Goal: Task Accomplishment & Management: Manage account settings

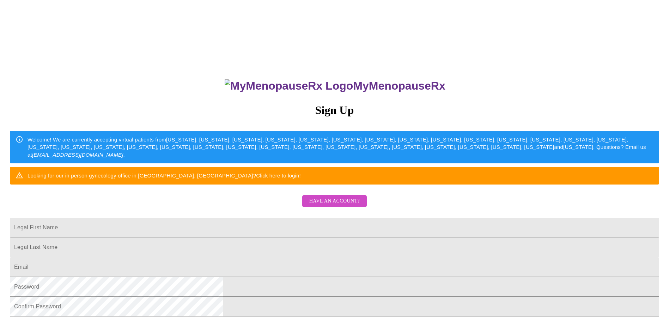
click at [322, 206] on span "Have an account?" at bounding box center [334, 201] width 50 height 9
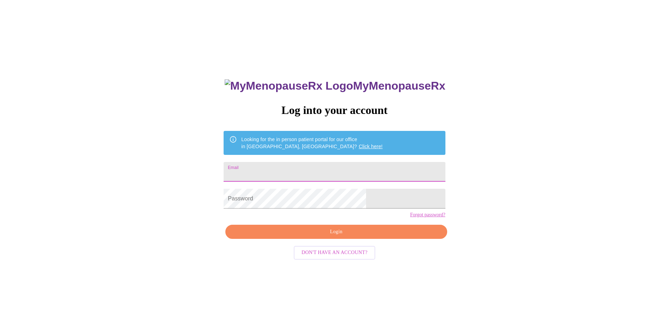
click at [291, 167] on input "Email" at bounding box center [335, 172] width 222 height 20
type input "[EMAIL_ADDRESS][DOMAIN_NAME]"
click at [320, 236] on span "Login" at bounding box center [336, 232] width 205 height 9
click at [336, 236] on span "Login" at bounding box center [336, 232] width 205 height 9
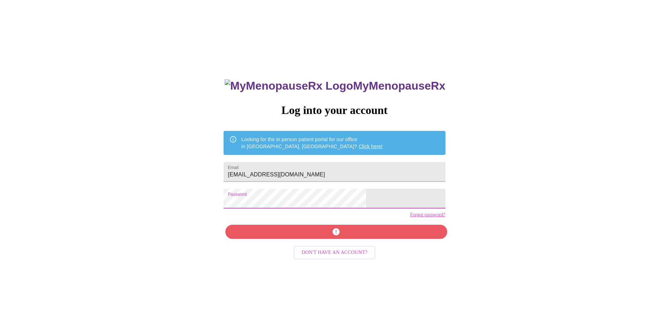
click at [243, 205] on div "MyMenopauseRx Log into your account Looking for the in person patient portal fo…" at bounding box center [335, 198] width 664 height 391
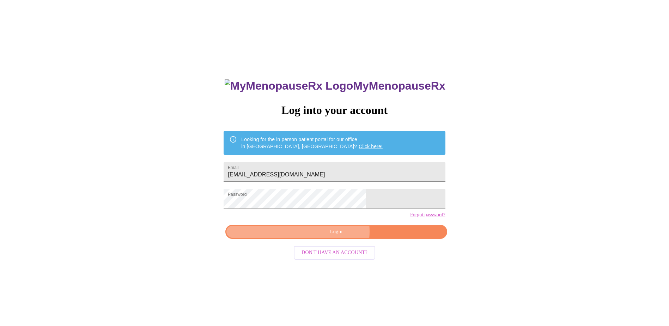
click at [338, 236] on span "Login" at bounding box center [336, 232] width 205 height 9
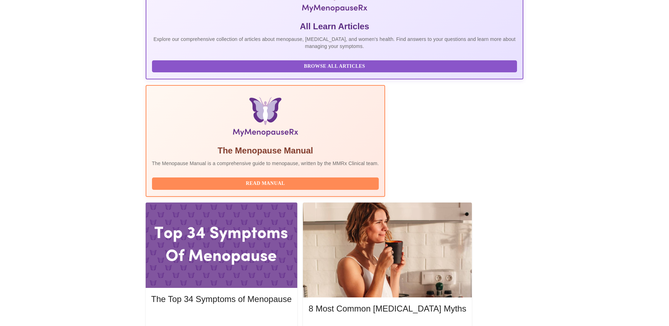
scroll to position [141, 0]
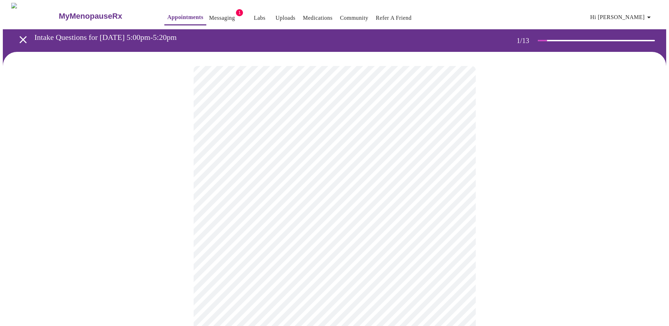
click at [298, 154] on body "MyMenopauseRx Appointments Messaging 1 Labs Uploads Medications Community Refer…" at bounding box center [335, 325] width 664 height 645
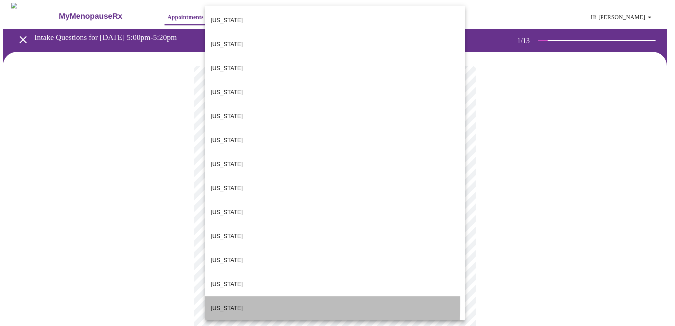
click at [227, 304] on p "Illinois" at bounding box center [227, 308] width 32 height 8
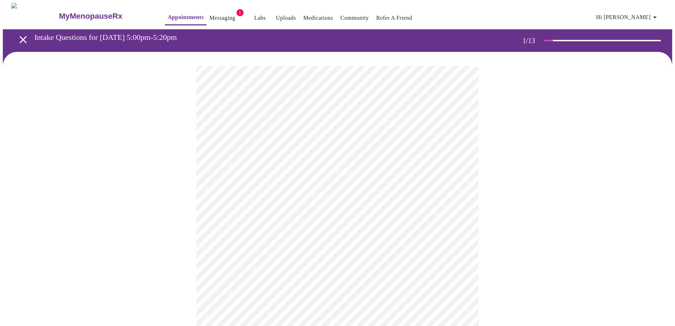
click at [222, 204] on body "MyMenopauseRx Appointments Messaging 1 Labs Uploads Medications Community Refer…" at bounding box center [337, 323] width 669 height 640
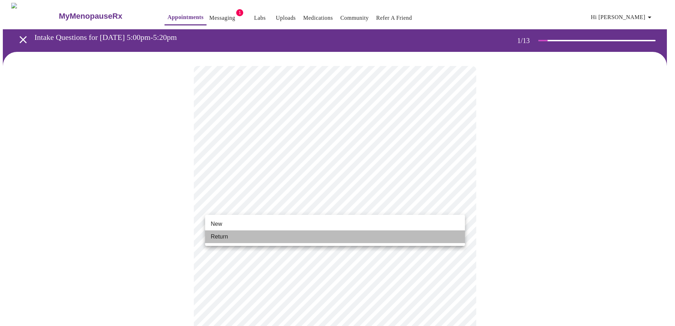
click at [219, 235] on span "Return" at bounding box center [219, 237] width 17 height 8
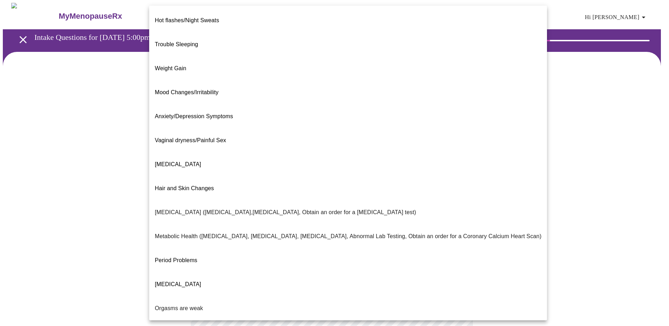
click at [328, 142] on body "MyMenopauseRx Appointments Messaging 1 Labs Uploads Medications Community Refer…" at bounding box center [335, 215] width 664 height 424
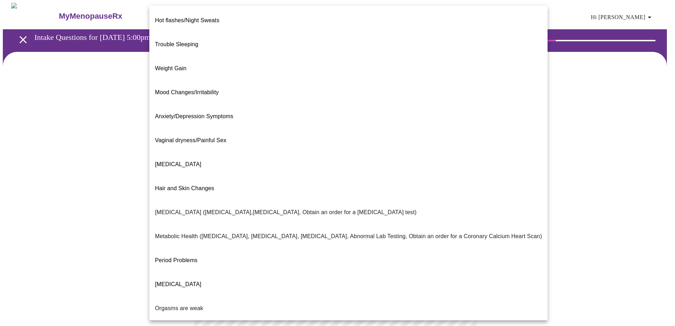
click at [179, 41] on span "Trouble Sleeping" at bounding box center [176, 44] width 43 height 6
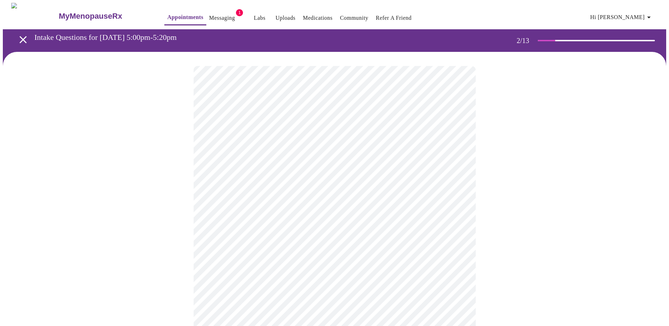
click at [258, 145] on body "MyMenopauseRx Appointments Messaging 1 Labs Uploads Medications Community Refer…" at bounding box center [335, 213] width 664 height 420
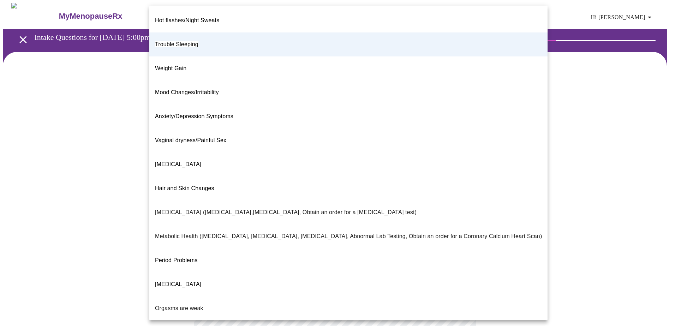
click at [173, 65] on span "Weight Gain" at bounding box center [170, 68] width 31 height 6
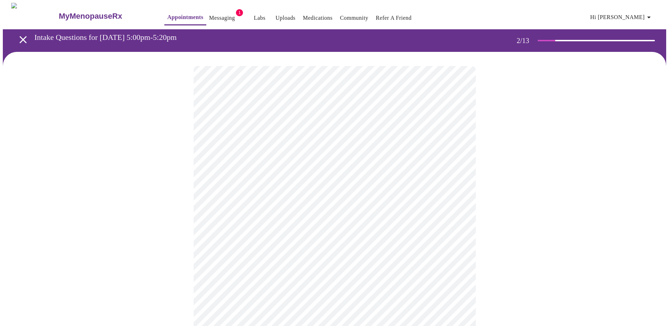
click at [242, 153] on body "MyMenopauseRx Appointments Messaging 1 Labs Uploads Medications Community Refer…" at bounding box center [335, 213] width 664 height 420
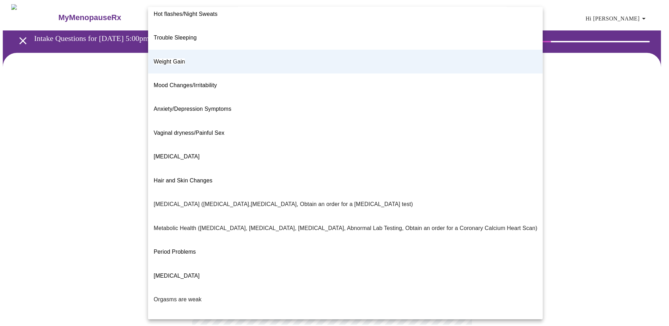
scroll to position [40, 0]
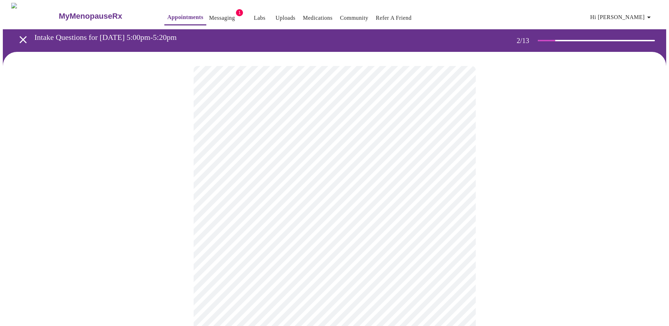
click at [246, 217] on body "MyMenopauseRx Appointments Messaging 1 Labs Uploads Medications Community Refer…" at bounding box center [335, 213] width 664 height 420
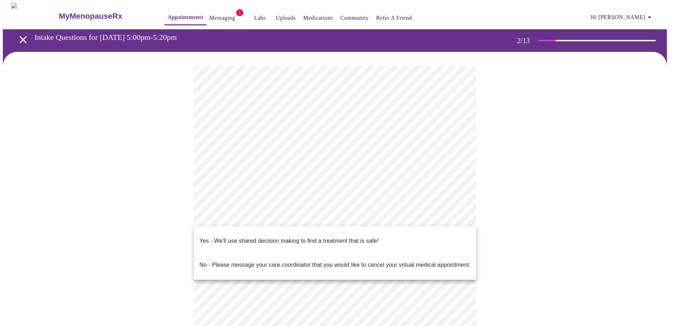
click at [227, 237] on p "Yes - We'll use shared decision making to find a treatment that is safe!" at bounding box center [288, 241] width 179 height 8
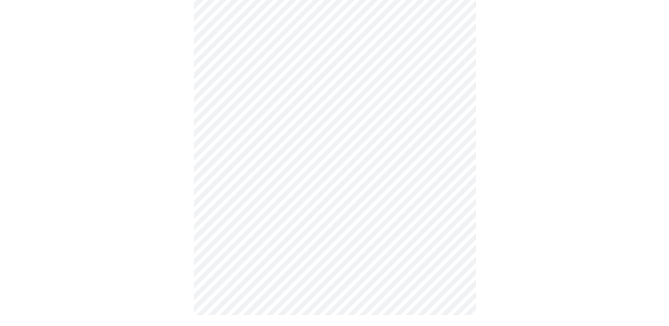
scroll to position [0, 0]
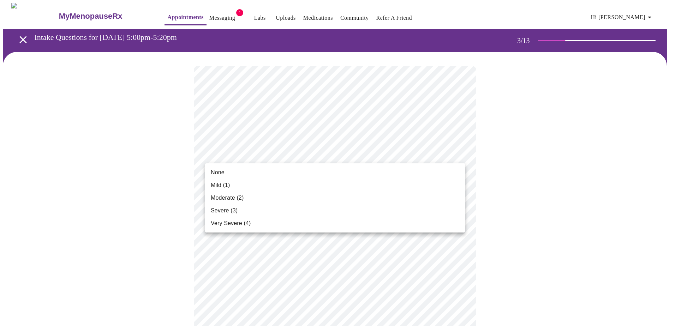
click at [227, 200] on span "Moderate (2)" at bounding box center [227, 198] width 33 height 8
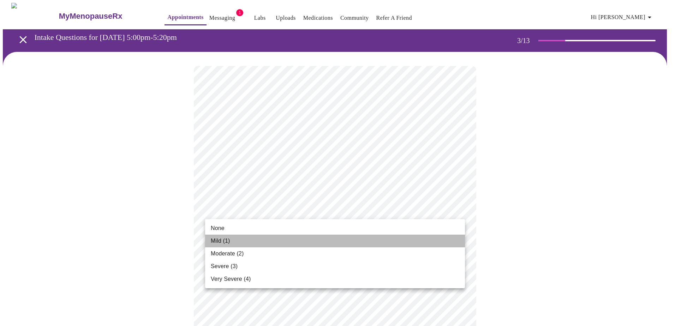
click at [223, 241] on span "Mild (1)" at bounding box center [220, 241] width 19 height 8
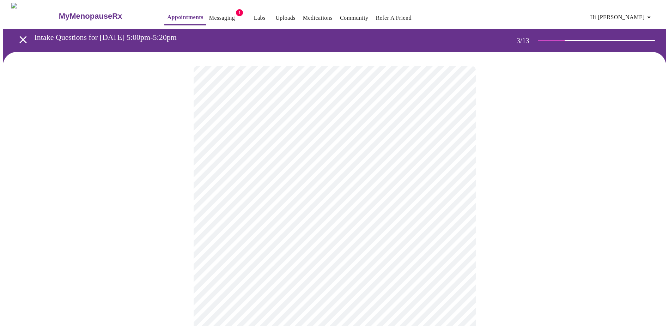
scroll to position [35, 0]
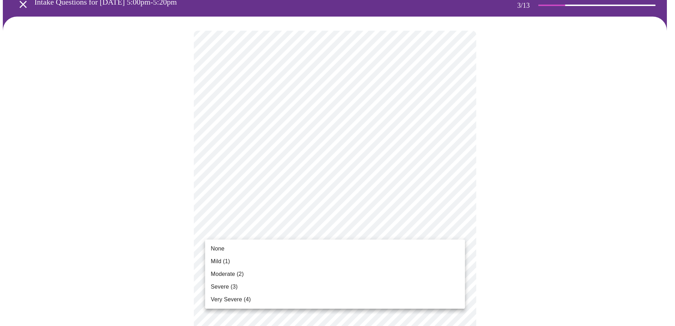
click at [218, 273] on span "Moderate (2)" at bounding box center [227, 274] width 33 height 8
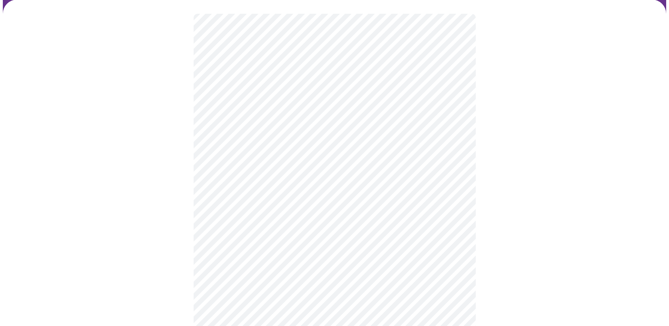
scroll to position [71, 0]
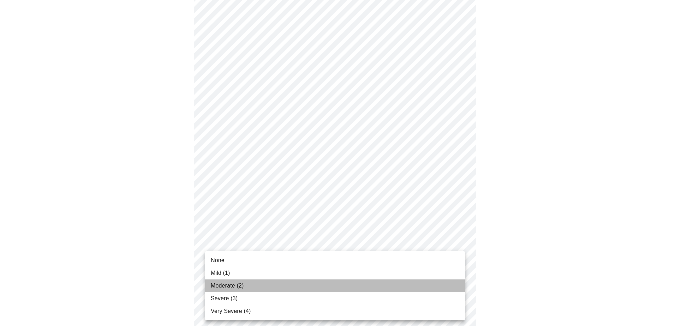
click at [218, 287] on span "Moderate (2)" at bounding box center [227, 286] width 33 height 8
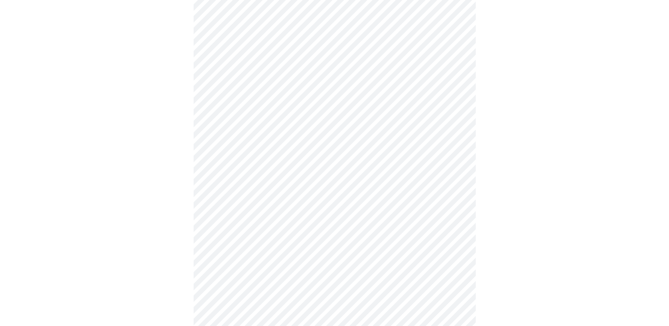
scroll to position [141, 0]
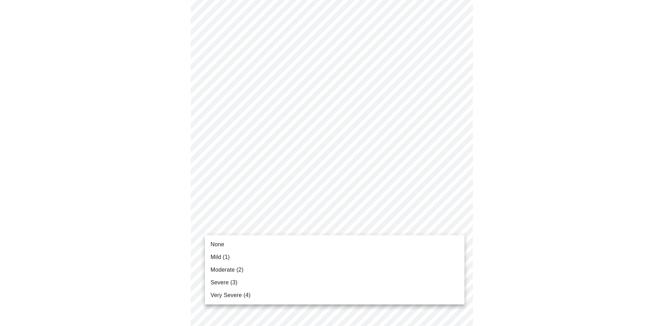
click at [222, 229] on body "MyMenopauseRx Appointments Messaging 1 Labs Uploads Medications Community Refer…" at bounding box center [335, 311] width 664 height 899
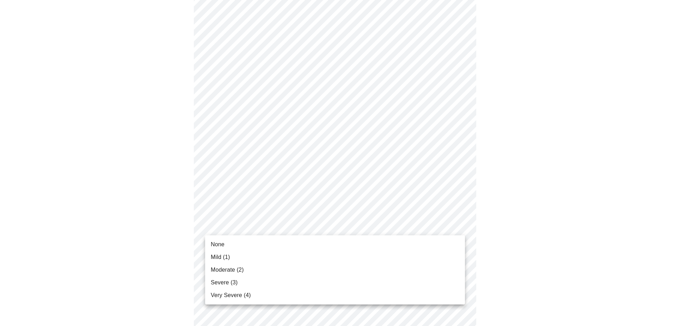
click at [220, 259] on span "Mild (1)" at bounding box center [220, 257] width 19 height 8
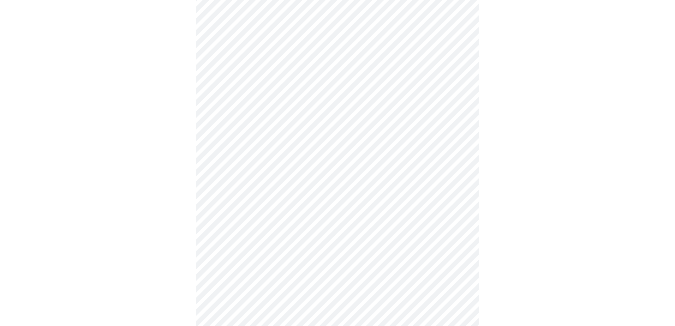
click at [217, 274] on body "MyMenopauseRx Appointments Messaging 1 Labs Uploads Medications Community Refer…" at bounding box center [337, 306] width 669 height 889
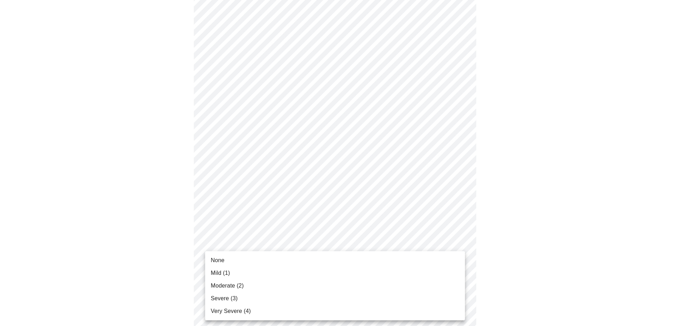
click at [216, 272] on span "Mild (1)" at bounding box center [220, 273] width 19 height 8
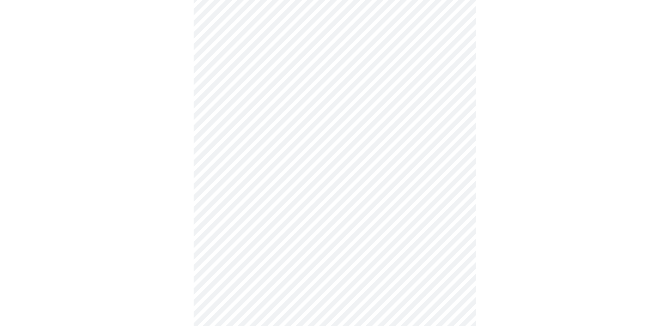
scroll to position [212, 0]
click at [222, 259] on body "MyMenopauseRx Appointments Messaging 1 Labs Uploads Medications Community Refer…" at bounding box center [335, 230] width 664 height 879
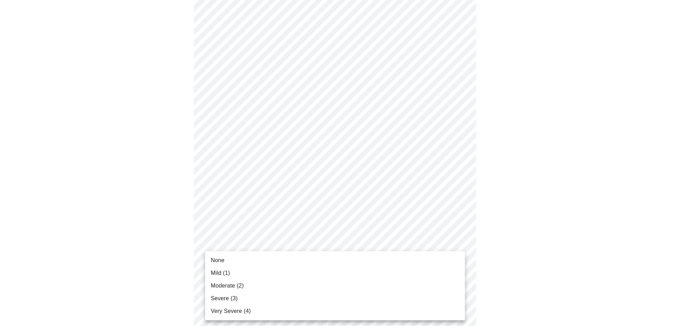
click at [218, 272] on span "Mild (1)" at bounding box center [220, 273] width 19 height 8
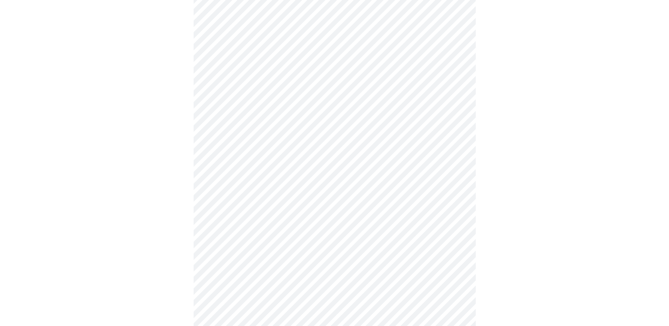
scroll to position [282, 0]
click at [228, 242] on body "MyMenopauseRx Appointments Messaging 1 Labs Uploads Medications Community Refer…" at bounding box center [335, 155] width 664 height 869
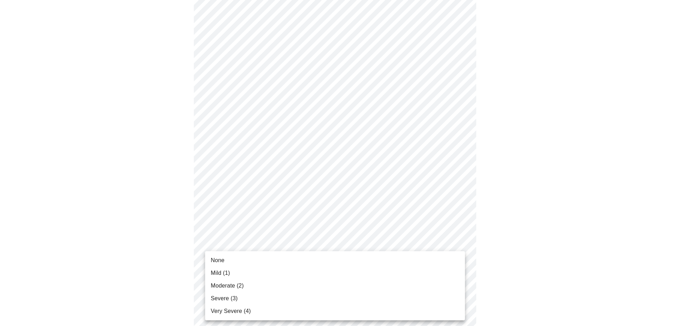
click at [222, 285] on span "Moderate (2)" at bounding box center [227, 286] width 33 height 8
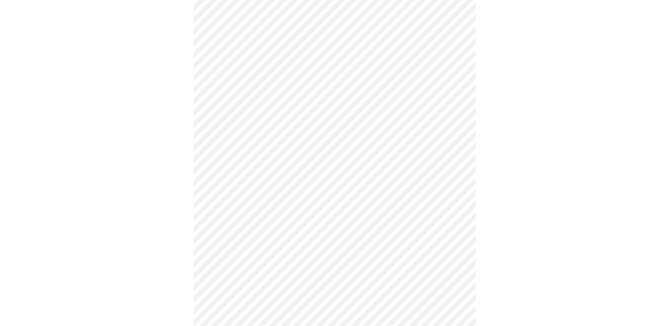
scroll to position [353, 0]
click at [237, 227] on body "MyMenopauseRx Appointments Messaging 1 Labs Uploads Medications Community Refer…" at bounding box center [335, 80] width 664 height 860
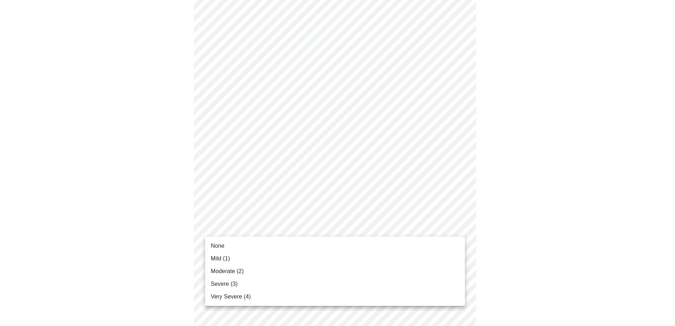
click at [224, 247] on span "None" at bounding box center [218, 246] width 14 height 8
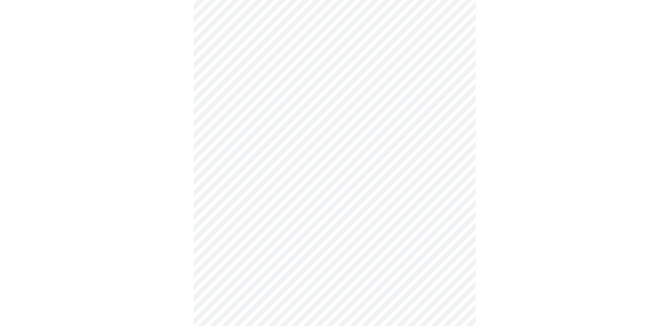
scroll to position [388, 0]
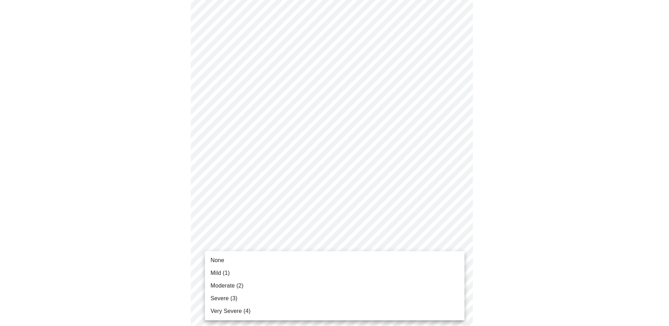
click at [212, 248] on body "MyMenopauseRx Appointments Messaging 1 Labs Uploads Medications Community Refer…" at bounding box center [335, 40] width 664 height 850
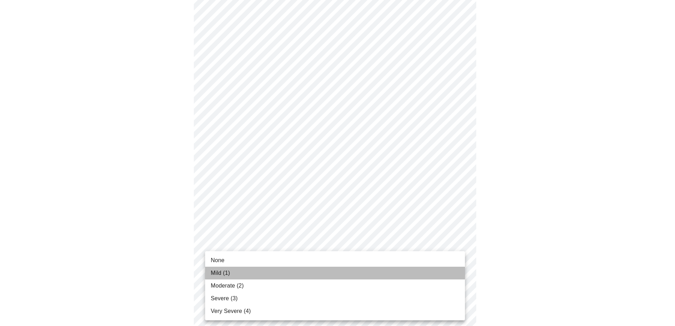
click at [217, 275] on span "Mild (1)" at bounding box center [220, 273] width 19 height 8
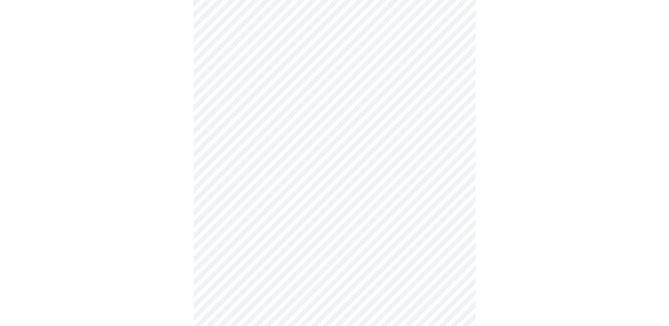
scroll to position [459, 0]
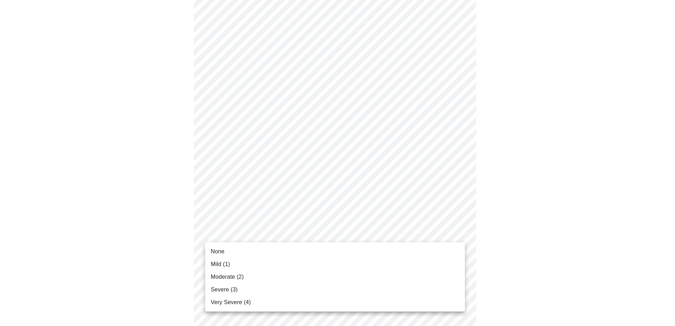
click at [236, 278] on span "Moderate (2)" at bounding box center [227, 277] width 33 height 8
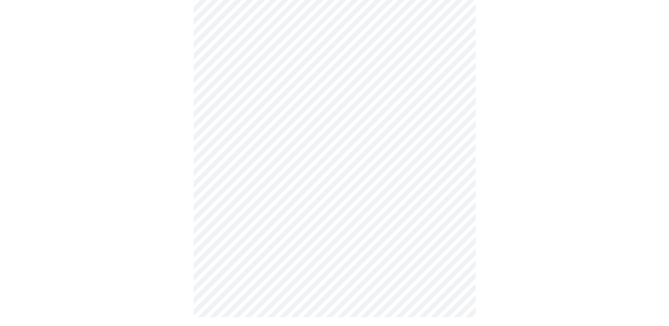
scroll to position [504, 0]
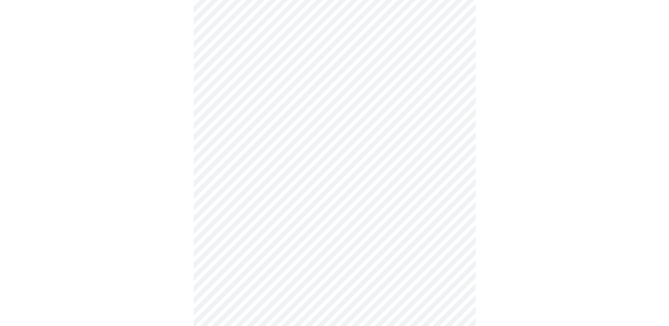
scroll to position [176, 0]
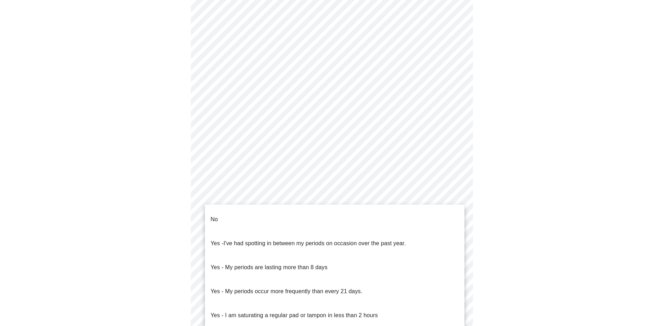
click at [250, 221] on body "MyMenopauseRx Appointments Messaging 1 Labs Uploads Medications Community Refer…" at bounding box center [335, 160] width 664 height 668
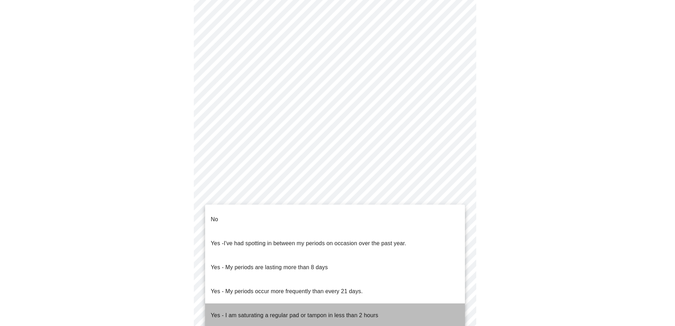
click at [245, 311] on p "Yes - I am saturating a regular pad or tampon in less than 2 hours" at bounding box center [294, 315] width 167 height 8
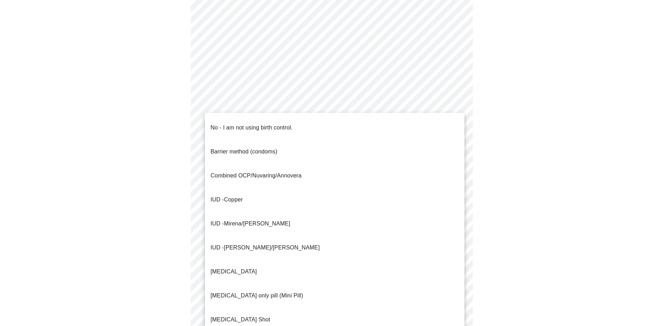
click at [245, 284] on body "MyMenopauseRx Appointments Messaging 1 Labs Uploads Medications Community Refer…" at bounding box center [335, 158] width 664 height 664
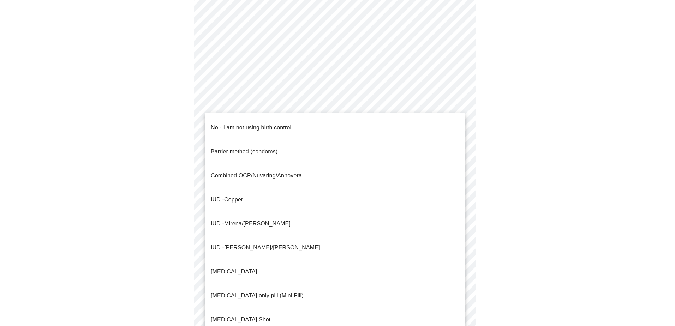
click at [260, 124] on p "No - I am not using birth control." at bounding box center [252, 128] width 82 height 8
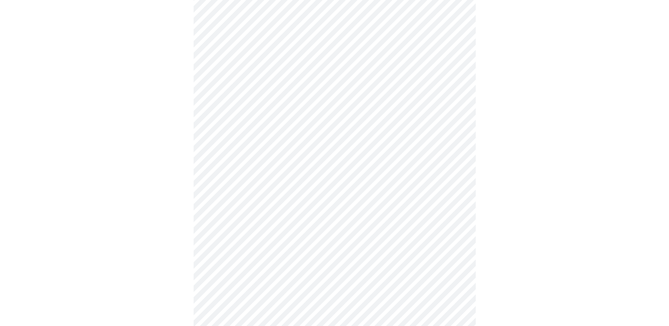
click at [125, 270] on div at bounding box center [335, 180] width 664 height 610
click at [226, 255] on body "MyMenopauseRx Appointments Messaging 1 Labs Uploads Medications Community Refer…" at bounding box center [335, 86] width 664 height 660
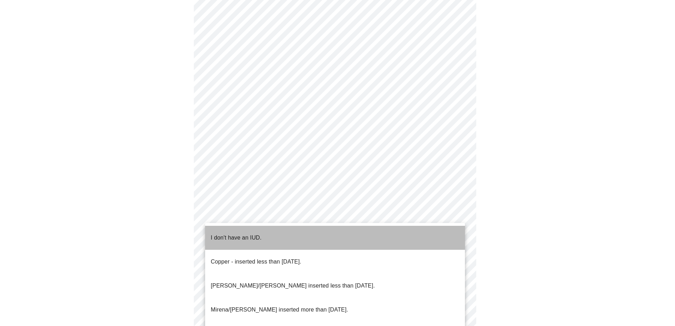
click at [226, 234] on p "I don't have an IUD." at bounding box center [236, 238] width 51 height 8
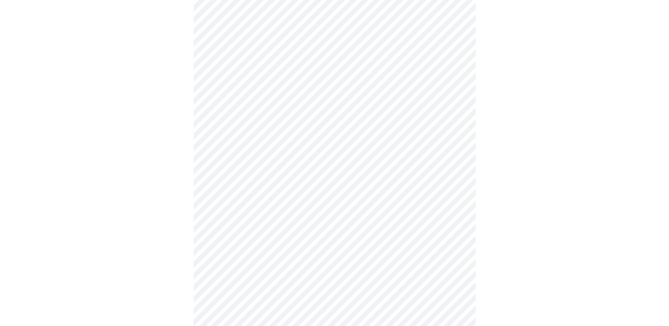
scroll to position [282, 0]
click at [213, 273] on body "MyMenopauseRx Appointments Messaging 1 Labs Uploads Medications Community Refer…" at bounding box center [335, 48] width 664 height 655
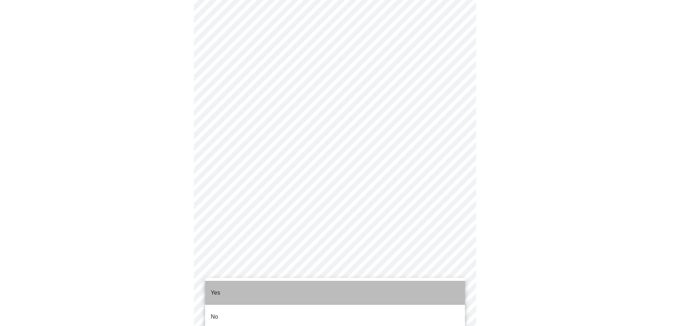
click at [217, 289] on p "Yes" at bounding box center [216, 293] width 10 height 8
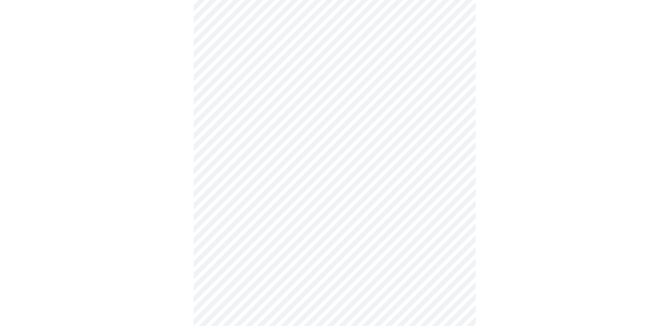
drag, startPoint x: 597, startPoint y: 316, endPoint x: 592, endPoint y: 312, distance: 6.2
click at [596, 316] on div at bounding box center [335, 71] width 664 height 602
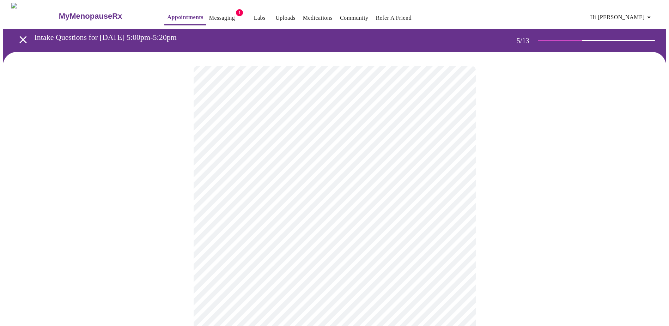
click at [243, 189] on body "MyMenopauseRx Appointments Messaging 1 Labs Uploads Medications Community Refer…" at bounding box center [335, 231] width 664 height 456
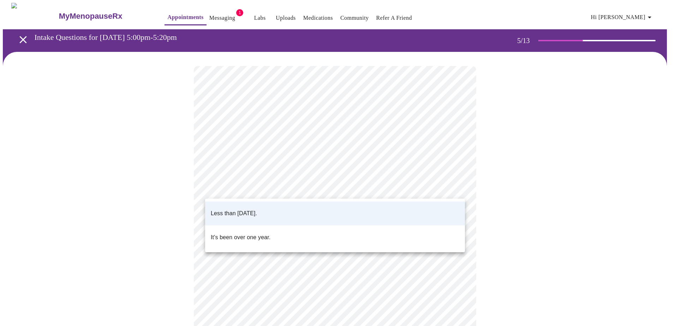
click at [238, 209] on p "Less than one year ago." at bounding box center [234, 213] width 46 height 8
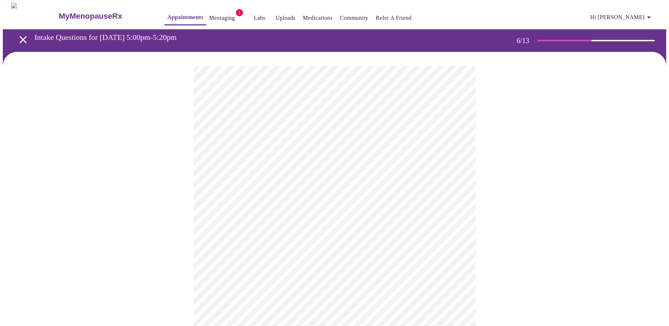
click at [166, 211] on div at bounding box center [335, 214] width 664 height 324
click at [548, 249] on div at bounding box center [335, 206] width 664 height 308
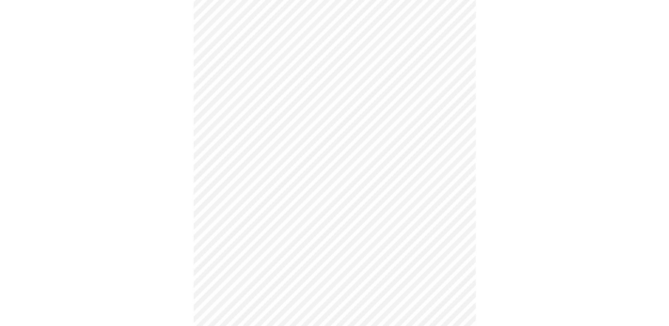
scroll to position [1764, 0]
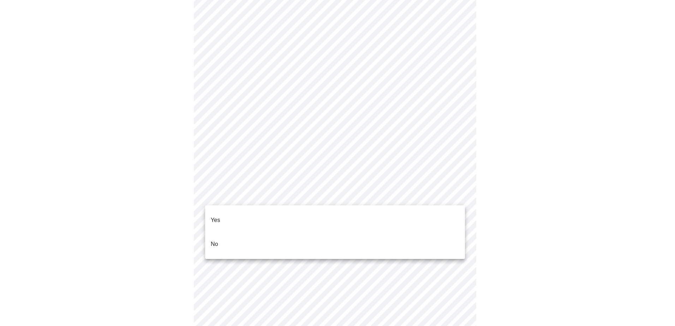
click at [216, 240] on p "No" at bounding box center [214, 244] width 7 height 8
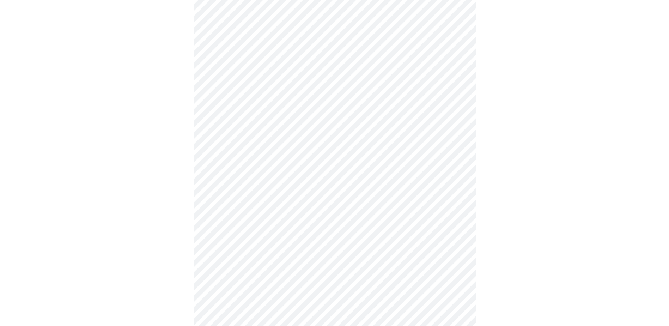
scroll to position [0, 0]
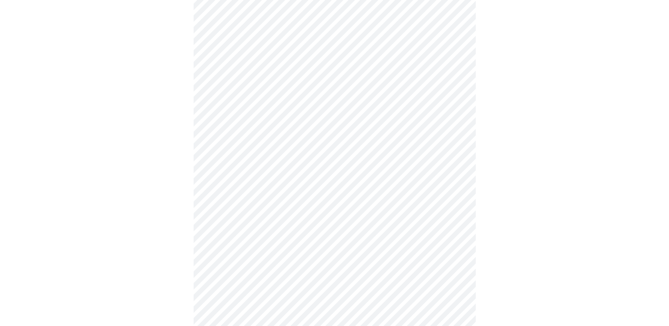
scroll to position [494, 0]
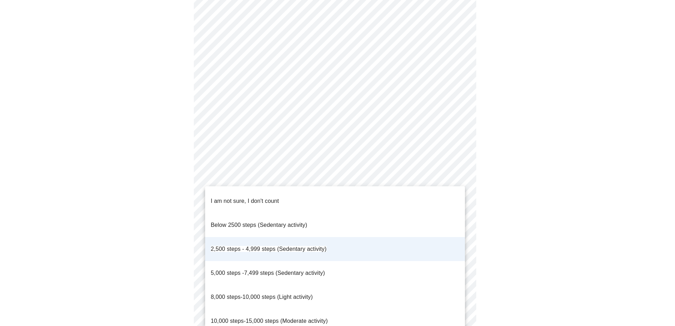
click at [177, 223] on div at bounding box center [337, 163] width 675 height 326
click at [156, 225] on div at bounding box center [337, 163] width 675 height 326
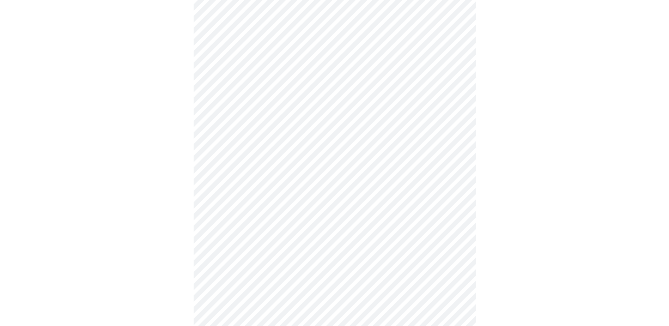
scroll to position [529, 0]
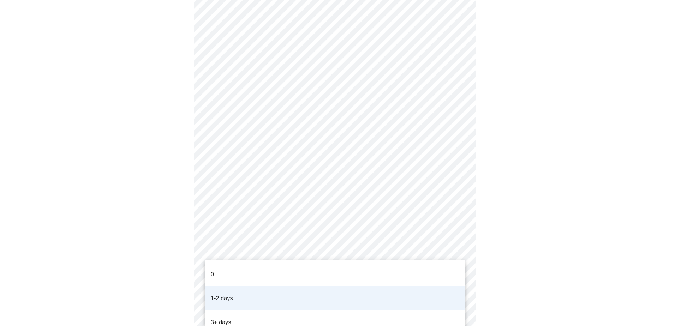
click at [193, 287] on div at bounding box center [337, 163] width 675 height 326
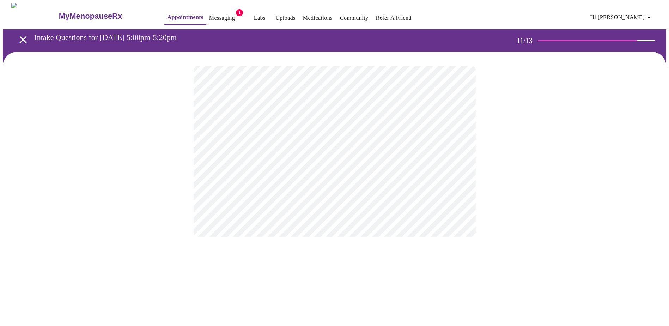
scroll to position [0, 0]
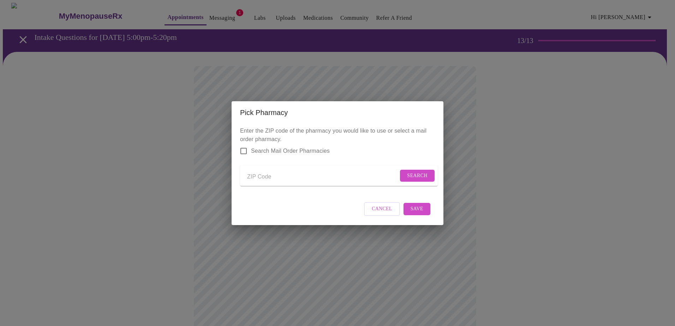
click at [259, 174] on input "Send a message to your care team" at bounding box center [322, 176] width 151 height 11
type input "60915"
click at [418, 174] on span "Search" at bounding box center [417, 175] width 20 height 9
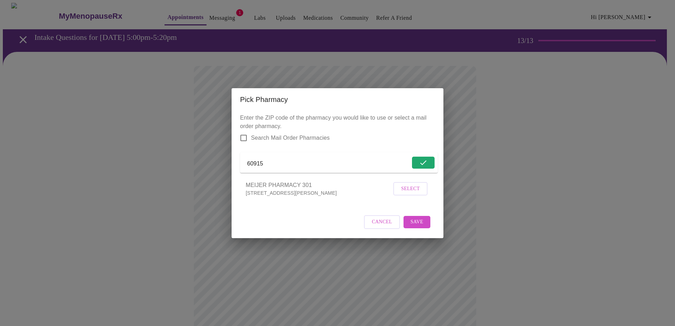
click at [417, 193] on span "Select" at bounding box center [410, 189] width 19 height 9
click at [417, 226] on span "Save" at bounding box center [416, 221] width 13 height 9
click at [374, 226] on span "Cancel" at bounding box center [382, 221] width 20 height 9
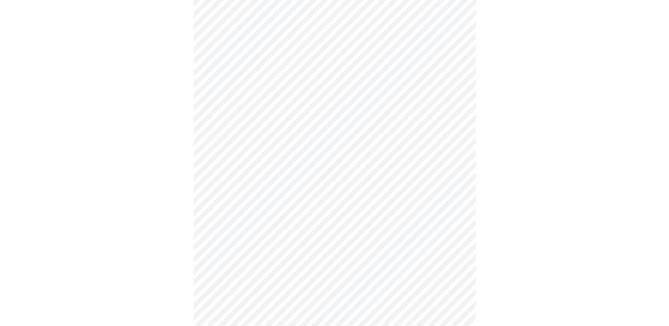
scroll to position [106, 0]
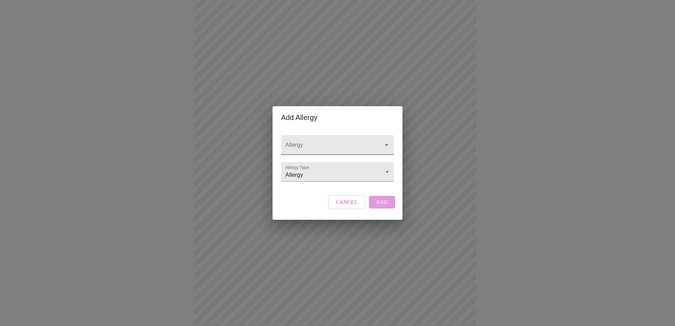
drag, startPoint x: 326, startPoint y: 136, endPoint x: 326, endPoint y: 140, distance: 3.9
click at [326, 142] on input "Allergy" at bounding box center [327, 148] width 87 height 13
click at [311, 144] on input "Allergy" at bounding box center [327, 148] width 87 height 13
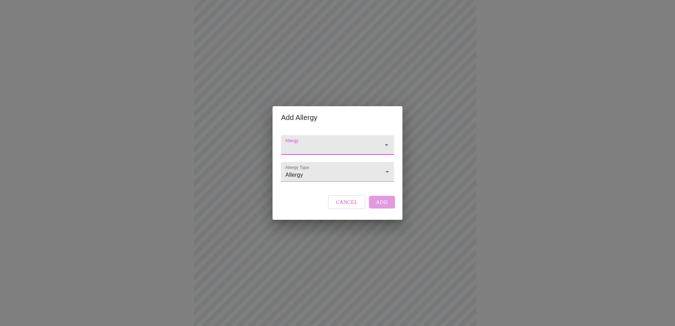
click at [349, 207] on span "Cancel" at bounding box center [347, 202] width 22 height 9
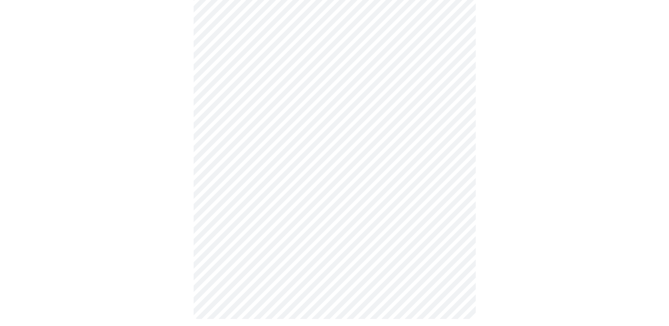
scroll to position [297, 0]
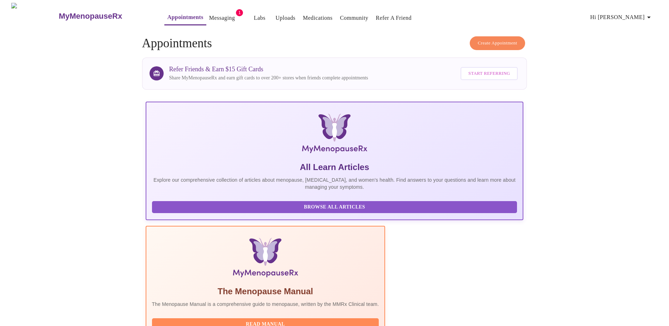
click at [209, 13] on link "Messaging" at bounding box center [222, 18] width 26 height 10
click at [269, 16] on link "Uploads" at bounding box center [279, 18] width 20 height 10
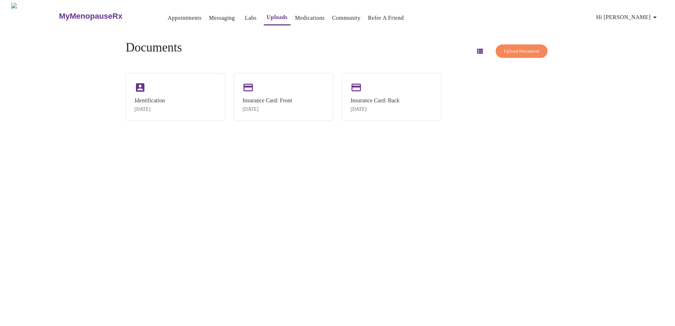
click at [649, 17] on span "Hi [PERSON_NAME]" at bounding box center [627, 17] width 63 height 10
click at [645, 28] on li "Billing" at bounding box center [643, 27] width 32 height 13
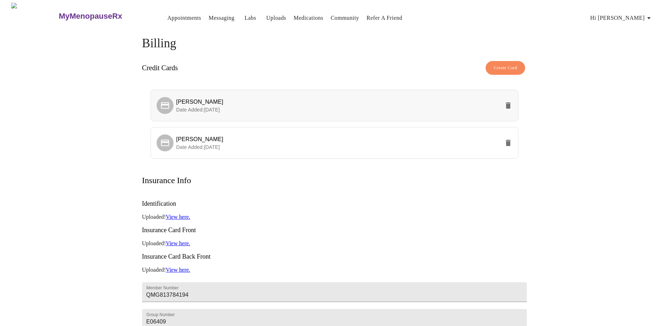
click at [512, 105] on icon "delete" at bounding box center [508, 105] width 8 height 8
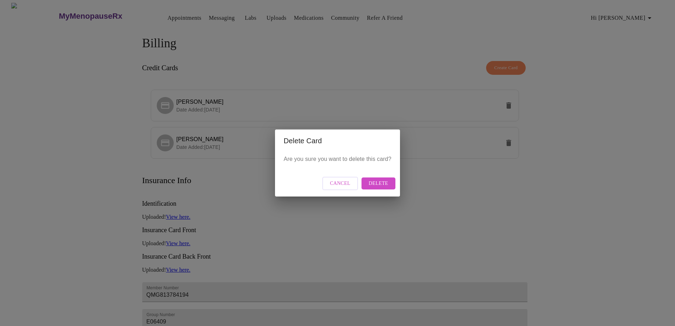
click at [371, 183] on span "Delete" at bounding box center [377, 183] width 19 height 9
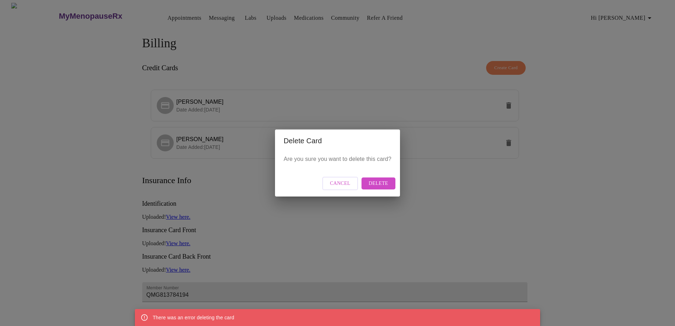
click at [371, 182] on span "Delete" at bounding box center [377, 183] width 19 height 9
click at [350, 182] on span "Cancel" at bounding box center [340, 183] width 20 height 9
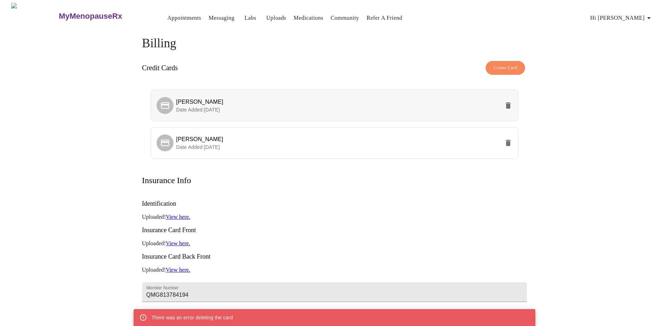
click at [218, 100] on span "[PERSON_NAME]" at bounding box center [338, 102] width 324 height 8
click at [478, 106] on p "Date Added: 06-10-2025" at bounding box center [338, 109] width 324 height 7
click at [586, 185] on div "MyMenopauseRx Appointments Messaging Labs Uploads Medications Community Refer a…" at bounding box center [335, 216] width 664 height 426
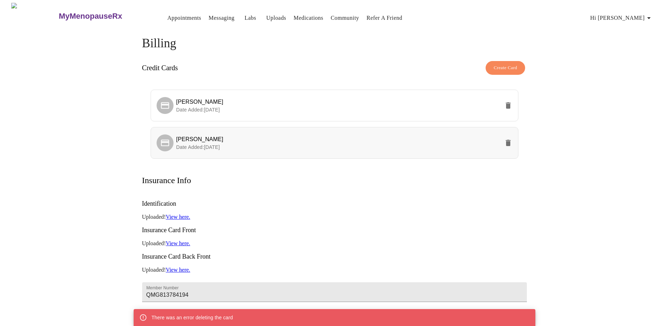
click at [187, 138] on span "[PERSON_NAME]" at bounding box center [199, 139] width 47 height 6
drag, startPoint x: 187, startPoint y: 138, endPoint x: 360, endPoint y: 186, distance: 179.3
click at [360, 194] on div "Identification Uploaded! View here. Insurance Card Front Uploaded! View here. I…" at bounding box center [334, 302] width 385 height 216
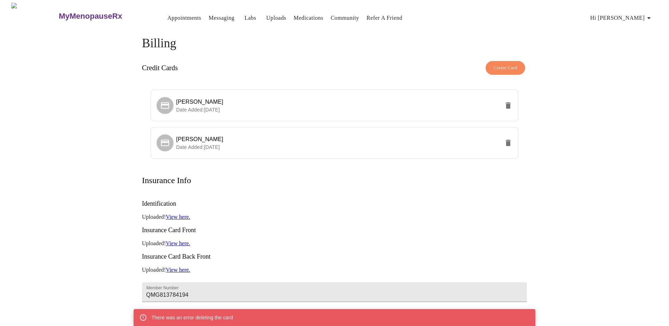
drag, startPoint x: 456, startPoint y: 102, endPoint x: 421, endPoint y: 188, distance: 93.1
click at [420, 198] on div "Identification Uploaded! View here. Insurance Card Front Uploaded! View here. I…" at bounding box center [334, 302] width 385 height 216
click at [512, 106] on icon "delete" at bounding box center [508, 105] width 8 height 8
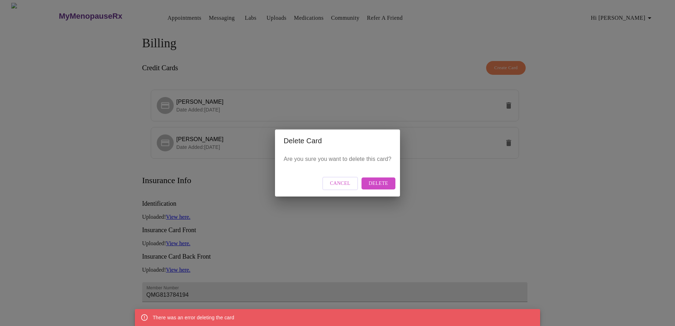
click at [372, 182] on span "Delete" at bounding box center [377, 183] width 19 height 9
click at [453, 195] on div "Delete Card Are you sure you want to delete this card? Cancel Delete" at bounding box center [337, 163] width 675 height 326
click at [356, 181] on button "Cancel" at bounding box center [340, 184] width 36 height 14
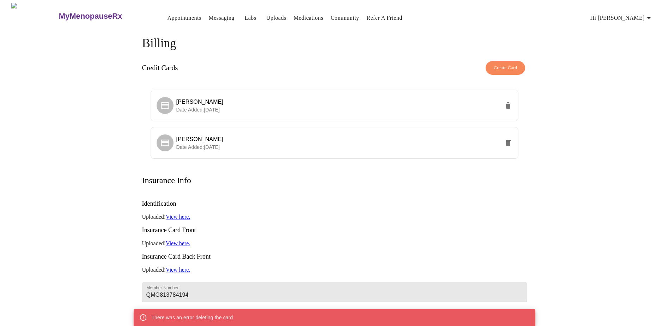
click at [356, 200] on h3 "Identification" at bounding box center [334, 203] width 385 height 7
click at [509, 66] on span "Create Card" at bounding box center [506, 68] width 24 height 8
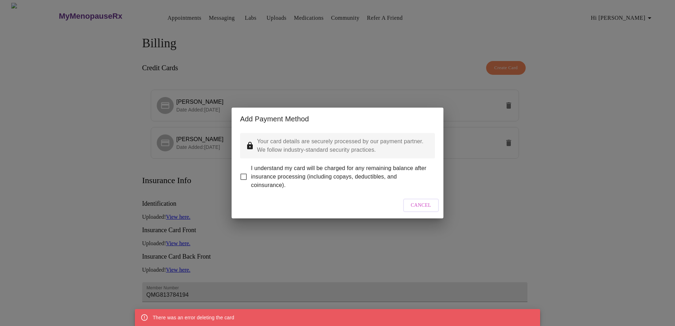
click at [242, 171] on input "I understand my card will be charged for any remaining balance after insurance …" at bounding box center [243, 176] width 15 height 15
checkbox input "true"
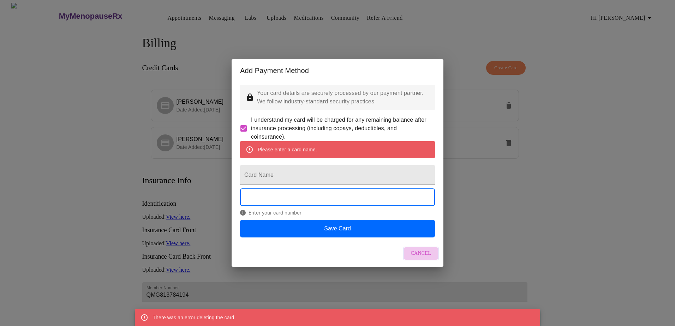
click at [420, 258] on span "Cancel" at bounding box center [421, 253] width 20 height 9
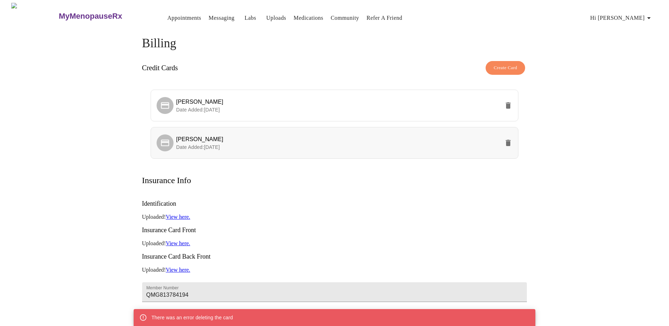
click at [255, 144] on p "Date Added: 07-08-2025" at bounding box center [338, 147] width 324 height 7
click at [254, 144] on p "Date Added: 07-08-2025" at bounding box center [338, 147] width 324 height 7
drag, startPoint x: 254, startPoint y: 144, endPoint x: 222, endPoint y: 145, distance: 31.5
click at [220, 145] on span "Date Added: 07-08-2025" at bounding box center [198, 147] width 44 height 6
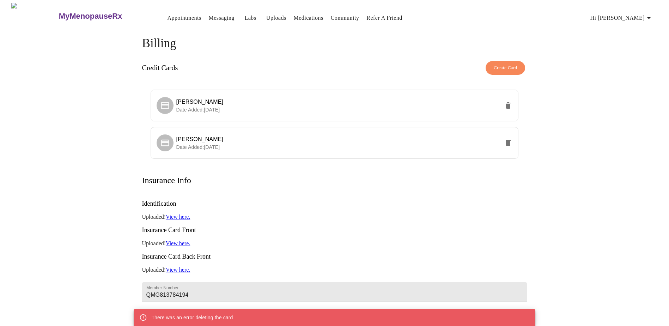
click at [636, 15] on span "Hi [PERSON_NAME]" at bounding box center [622, 18] width 63 height 10
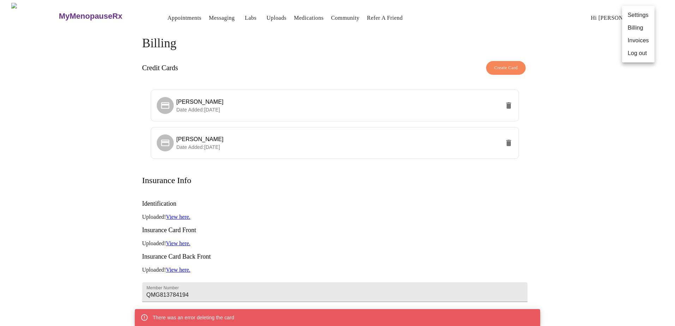
click at [636, 41] on li "Invoices" at bounding box center [638, 40] width 32 height 13
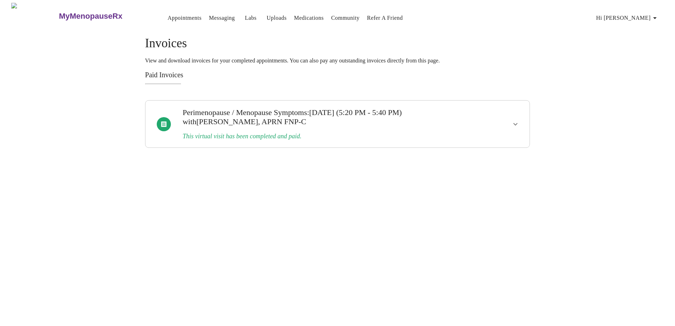
click at [638, 16] on span "Hi [PERSON_NAME]" at bounding box center [627, 18] width 63 height 10
click at [639, 27] on li "Billing" at bounding box center [643, 28] width 32 height 13
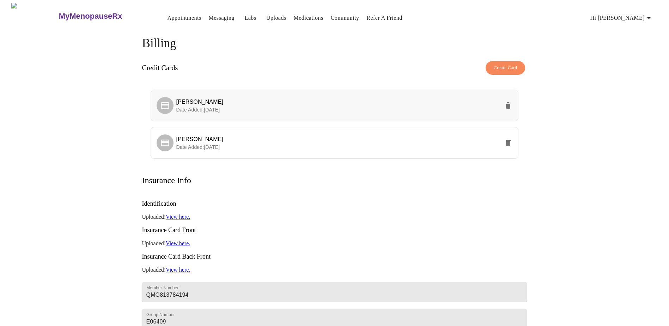
click at [509, 103] on icon "delete" at bounding box center [508, 105] width 5 height 6
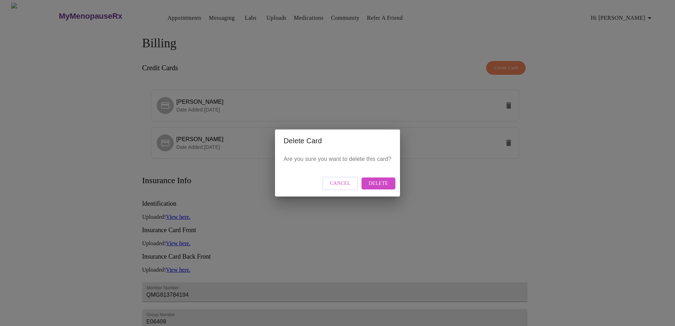
click at [373, 181] on span "Delete" at bounding box center [377, 183] width 19 height 9
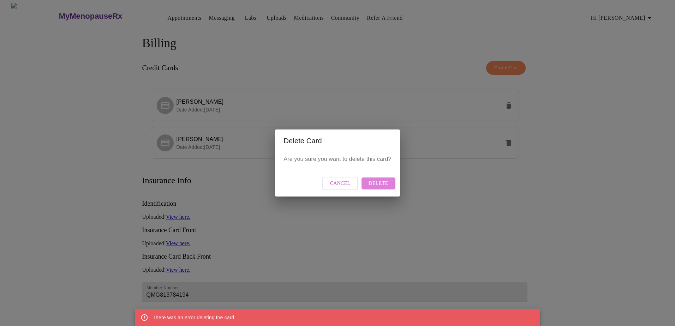
click at [386, 182] on span "Delete" at bounding box center [377, 183] width 19 height 9
click at [340, 183] on span "Cancel" at bounding box center [340, 183] width 20 height 9
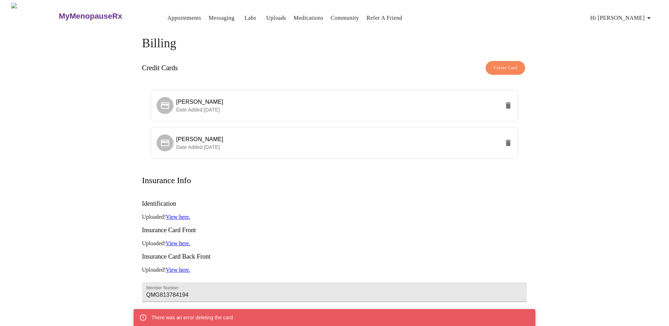
click at [377, 240] on p "Uploaded! View here." at bounding box center [334, 243] width 385 height 6
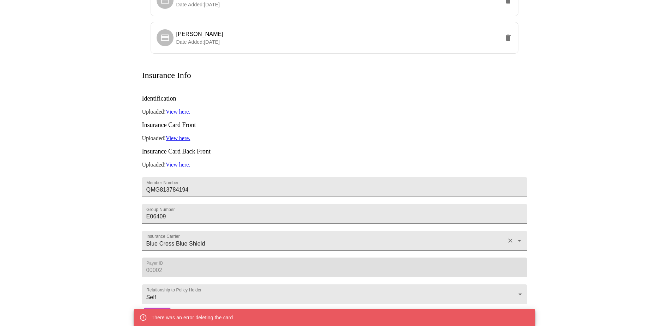
scroll to position [118, 0]
click at [162, 309] on span "Save" at bounding box center [157, 313] width 13 height 9
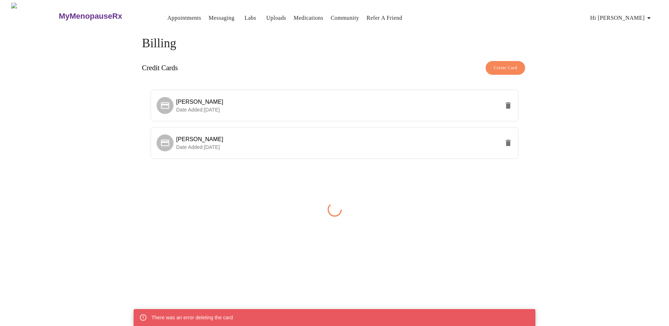
scroll to position [0, 0]
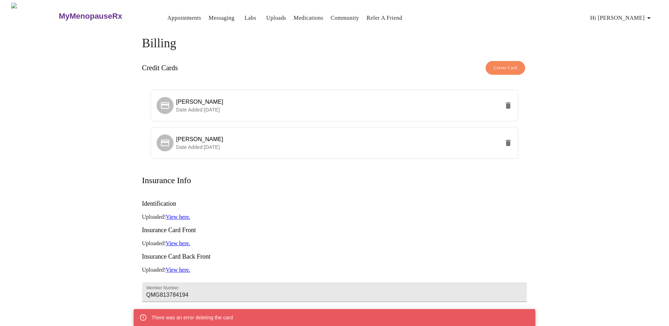
click at [79, 248] on div "MyMenopauseRx Appointments Messaging Labs Uploads Medications Community Refer a…" at bounding box center [335, 216] width 664 height 426
click at [67, 14] on h3 "MyMenopauseRx" at bounding box center [91, 16] width 64 height 9
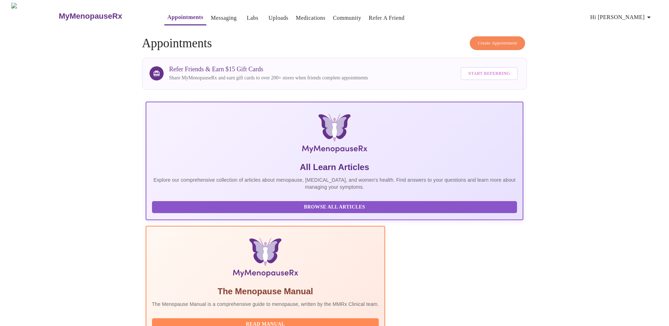
click at [269, 14] on link "Uploads" at bounding box center [279, 18] width 20 height 10
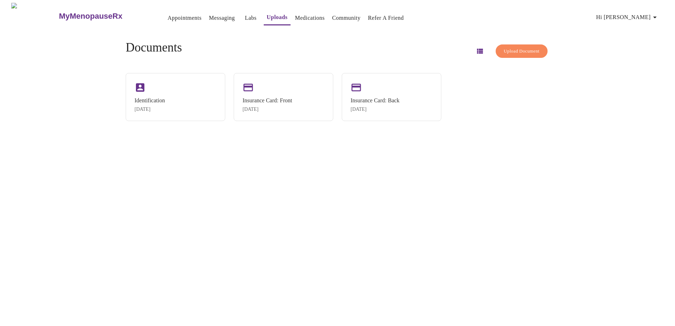
click at [632, 136] on div "MyMenopauseRx Appointments Messaging Labs Uploads Medications Community Refer a…" at bounding box center [337, 166] width 669 height 326
click at [299, 254] on div "MyMenopauseRx Appointments Messaging Labs Uploads Medications Community Refer a…" at bounding box center [337, 166] width 669 height 326
click at [475, 49] on icon "button" at bounding box center [479, 51] width 8 height 8
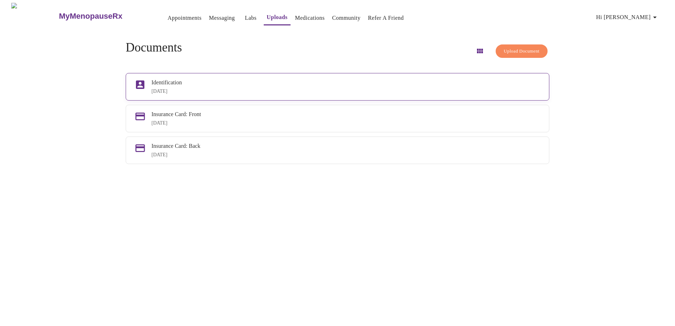
click at [188, 86] on div "Identification Jun 10, 2025" at bounding box center [345, 86] width 389 height 15
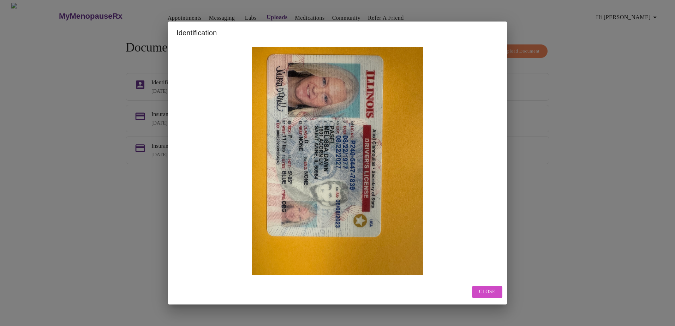
click at [481, 297] on button "Close" at bounding box center [487, 292] width 30 height 12
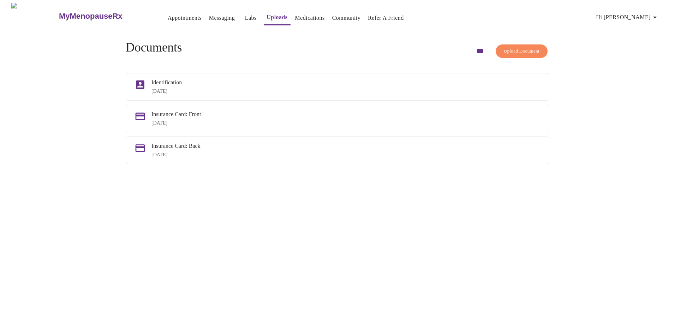
click at [481, 297] on div "MyMenopauseRx Appointments Messaging Labs Uploads Medications Community Refer a…" at bounding box center [337, 166] width 669 height 326
click at [168, 14] on link "Appointments" at bounding box center [185, 18] width 34 height 10
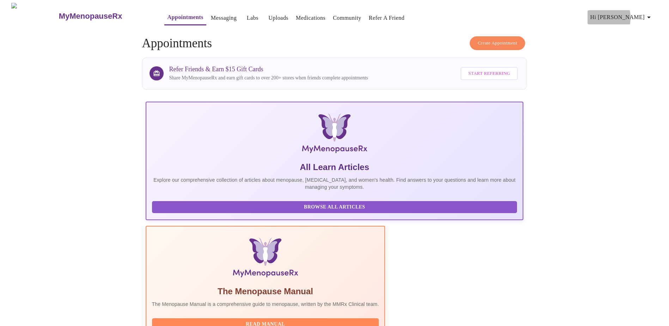
click at [624, 14] on span "Hi [PERSON_NAME]" at bounding box center [622, 17] width 63 height 10
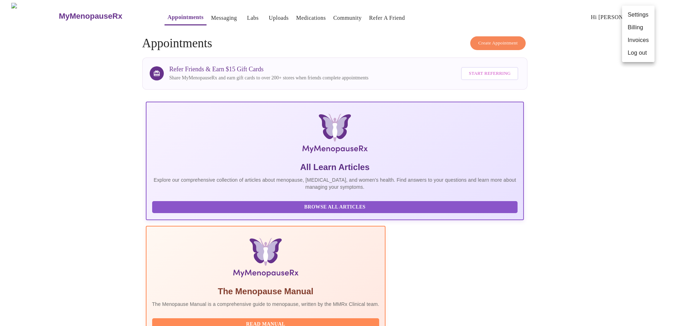
click at [626, 14] on li "Settings" at bounding box center [638, 14] width 32 height 13
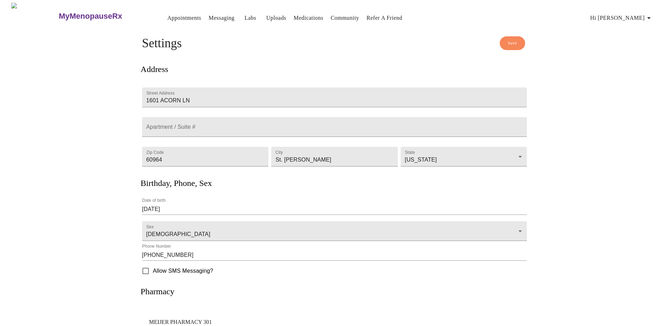
click at [511, 43] on span "Save" at bounding box center [513, 43] width 10 height 8
click at [642, 13] on span "Hi [PERSON_NAME]" at bounding box center [622, 18] width 63 height 10
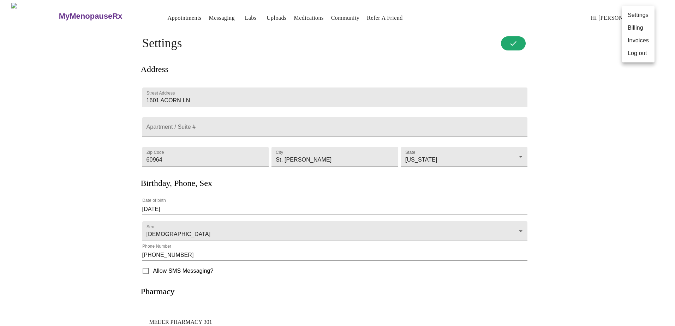
click at [640, 27] on li "Billing" at bounding box center [638, 28] width 32 height 13
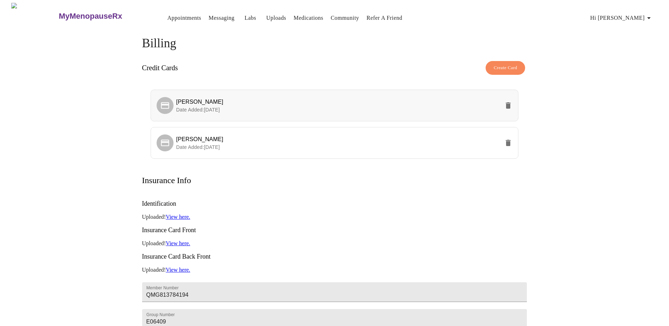
click at [508, 104] on icon "delete" at bounding box center [508, 105] width 5 height 6
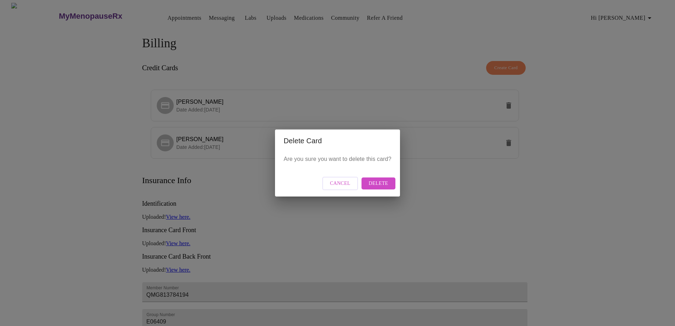
click at [373, 183] on span "Delete" at bounding box center [377, 183] width 19 height 9
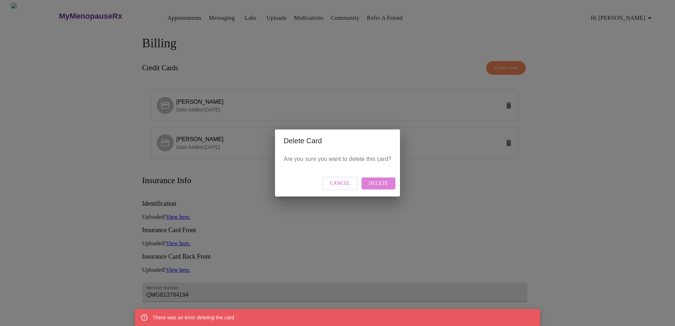
click at [373, 183] on span "Delete" at bounding box center [377, 183] width 19 height 9
click at [483, 196] on div "Delete Card Are you sure you want to delete this card? Cancel Delete" at bounding box center [337, 163] width 675 height 326
click at [376, 185] on span "Delete" at bounding box center [377, 183] width 19 height 9
click at [346, 184] on span "Cancel" at bounding box center [340, 183] width 20 height 9
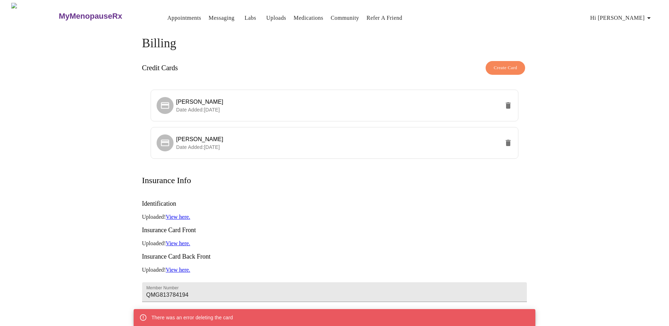
click at [434, 214] on p "Uploaded! View here." at bounding box center [334, 217] width 385 height 6
click at [636, 14] on span "Hi [PERSON_NAME]" at bounding box center [622, 18] width 63 height 10
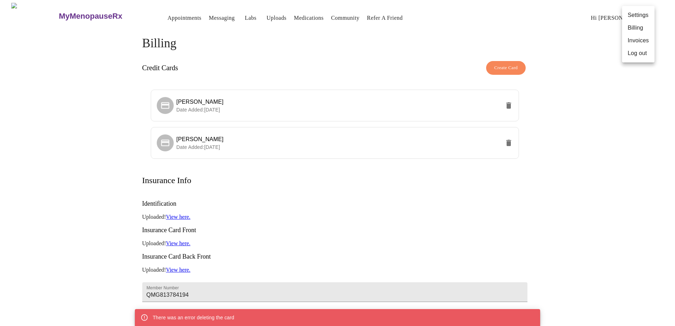
click at [634, 54] on li "Log out" at bounding box center [638, 53] width 32 height 13
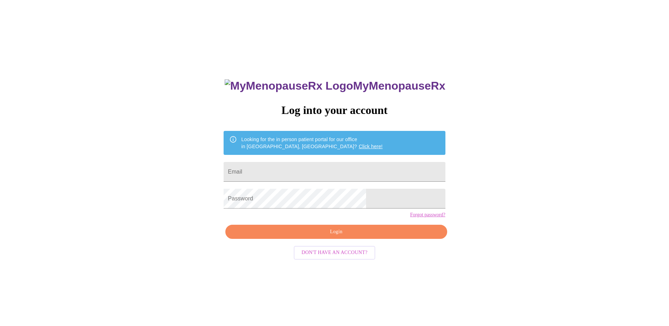
click at [581, 150] on div "MyMenopauseRx Log into your account Looking for the in person patient portal fo…" at bounding box center [335, 198] width 664 height 391
click at [282, 169] on input "Email" at bounding box center [335, 172] width 222 height 20
type input "missbee925@aol.com"
click at [335, 236] on span "Login" at bounding box center [336, 232] width 205 height 9
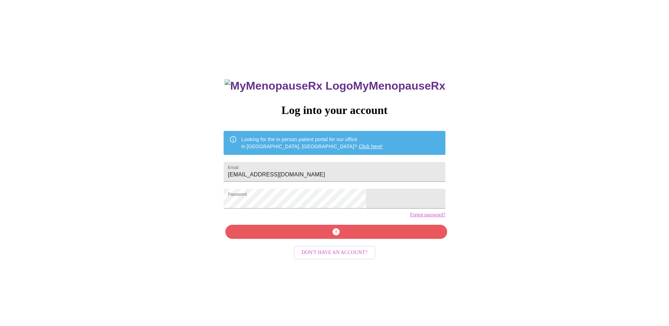
click at [340, 244] on div "MyMenopauseRx Log into your account Looking for the in person patient portal fo…" at bounding box center [335, 231] width 236 height 326
click at [359, 246] on div "MyMenopauseRx Log into your account Looking for the in person patient portal fo…" at bounding box center [335, 231] width 236 height 326
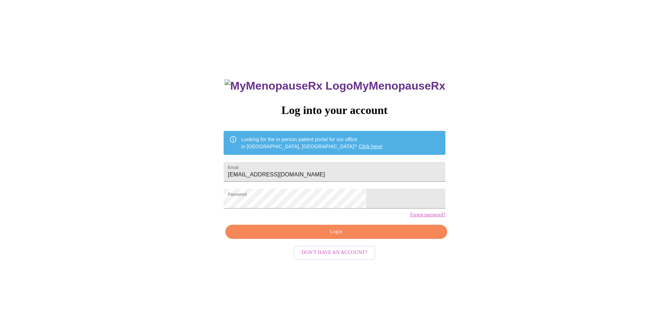
click at [359, 236] on span "Login" at bounding box center [336, 232] width 205 height 9
click at [333, 171] on input "missbee925@aol.com" at bounding box center [335, 172] width 222 height 20
click at [261, 206] on div "MyMenopauseRx Log into your account Looking for the in person patient portal fo…" at bounding box center [335, 231] width 236 height 326
click at [254, 204] on div "MyMenopauseRx Log into your account Looking for the in person patient portal fo…" at bounding box center [335, 198] width 664 height 391
click at [326, 236] on span "Login" at bounding box center [336, 232] width 205 height 9
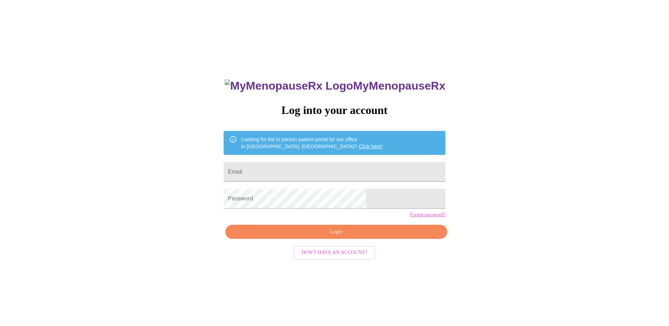
click at [225, 239] on div "MyMenopauseRx Log into your account Looking for the in person patient portal fo…" at bounding box center [335, 198] width 664 height 391
click at [282, 164] on input "Email" at bounding box center [335, 172] width 222 height 20
type input "[EMAIL_ADDRESS][DOMAIN_NAME]"
click at [326, 236] on span "Login" at bounding box center [336, 232] width 205 height 9
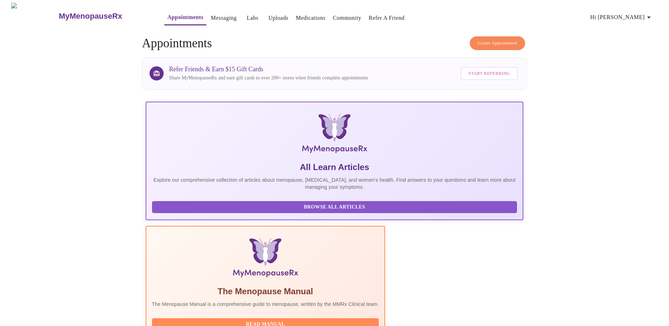
click at [641, 12] on span "Hi [PERSON_NAME]" at bounding box center [622, 17] width 63 height 10
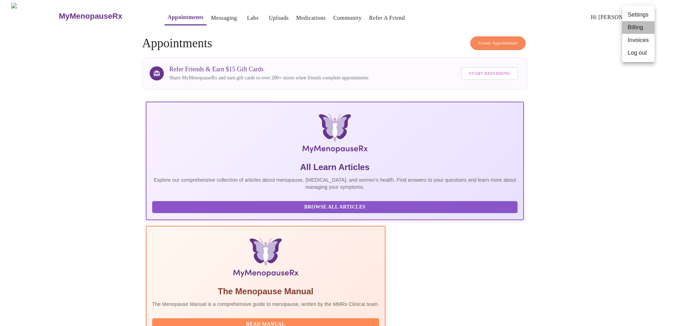
click at [637, 27] on li "Billing" at bounding box center [638, 27] width 32 height 13
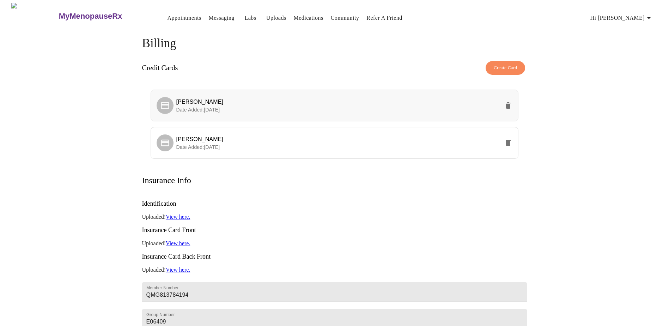
click at [508, 104] on icon "delete" at bounding box center [508, 105] width 5 height 6
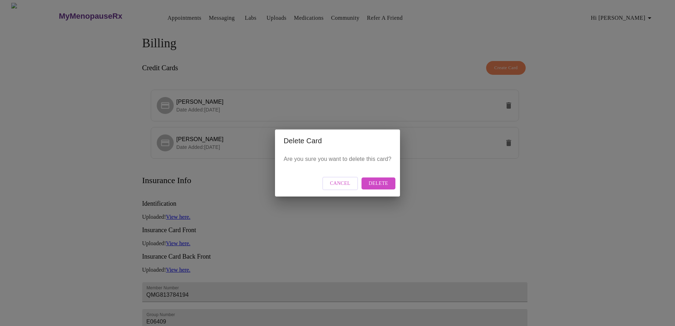
click at [385, 183] on span "Delete" at bounding box center [377, 183] width 19 height 9
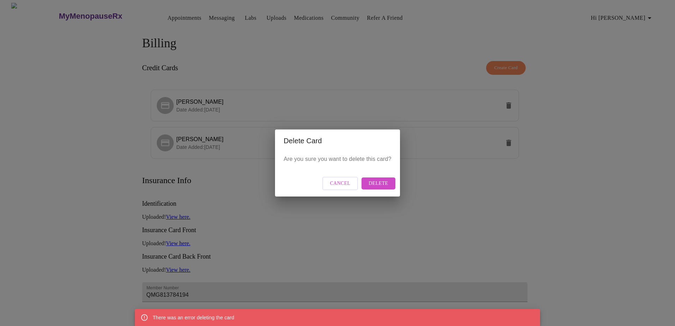
click at [385, 183] on span "Delete" at bounding box center [377, 183] width 19 height 9
click at [451, 180] on div "Delete Card Are you sure you want to delete this card? Cancel Delete" at bounding box center [337, 163] width 675 height 326
click at [597, 158] on div "Delete Card Are you sure you want to delete this card? Cancel Delete" at bounding box center [337, 163] width 675 height 326
click at [201, 16] on div "Delete Card Are you sure you want to delete this card? Cancel Delete" at bounding box center [337, 163] width 675 height 326
click at [342, 186] on span "Cancel" at bounding box center [340, 183] width 20 height 9
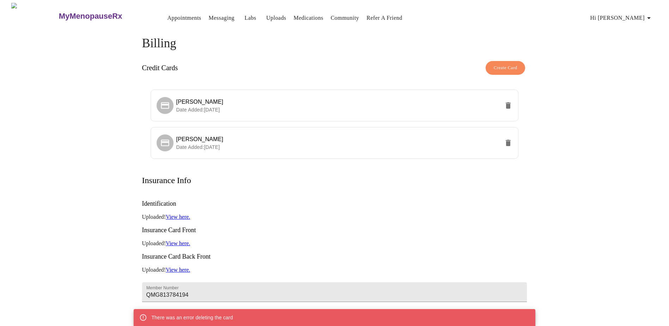
click at [209, 14] on link "Messaging" at bounding box center [222, 18] width 26 height 10
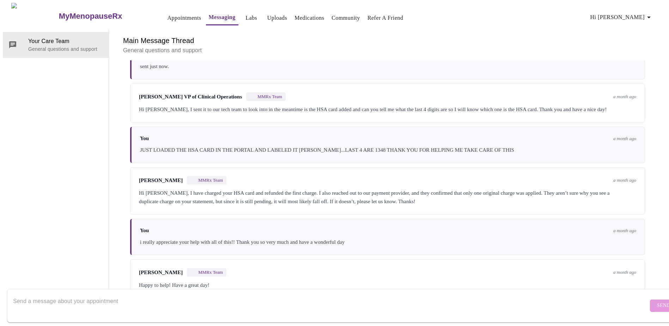
scroll to position [889, 0]
click at [46, 296] on textarea "Send a message about your appointment" at bounding box center [331, 305] width 636 height 23
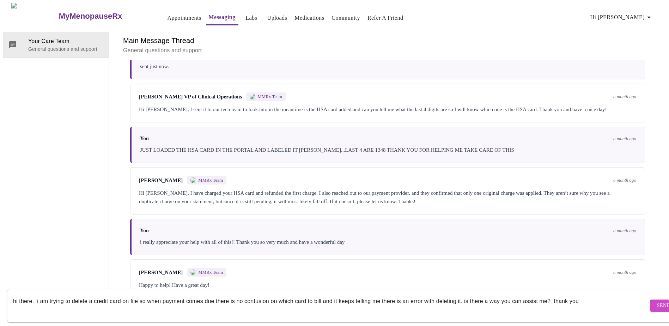
type textarea "hi there. i am trying to delete a credit card on file so when payment comes due…"
click at [657, 301] on span "Send" at bounding box center [663, 305] width 13 height 9
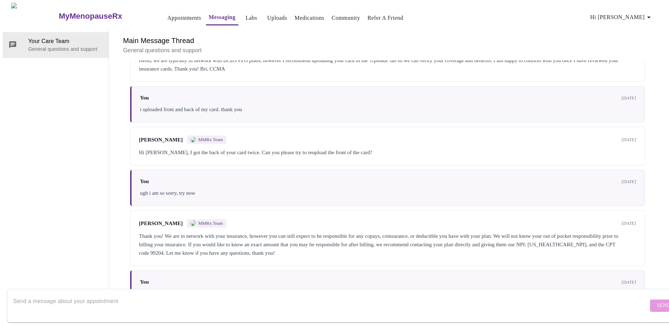
scroll to position [0, 0]
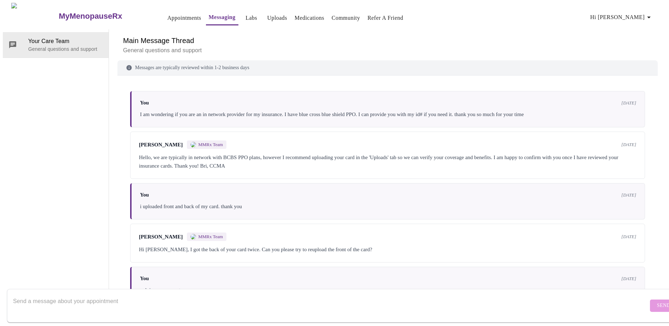
click at [457, 132] on div "[PERSON_NAME] MMRx Team [DATE] Hello, we are typically in network with BCBS PPO…" at bounding box center [387, 155] width 515 height 47
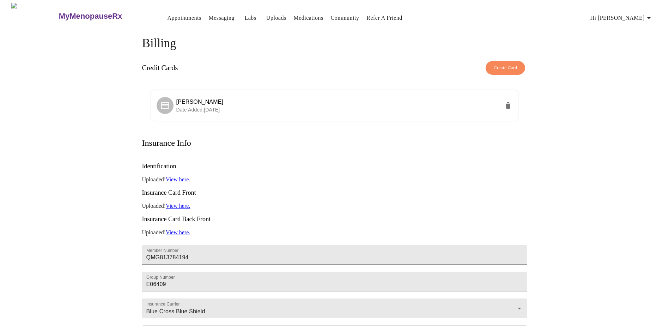
click at [624, 81] on div "MyMenopauseRx Appointments Messaging Labs Uploads Medications Community Refer a…" at bounding box center [335, 197] width 664 height 388
click at [641, 16] on span "Hi [PERSON_NAME]" at bounding box center [622, 18] width 63 height 10
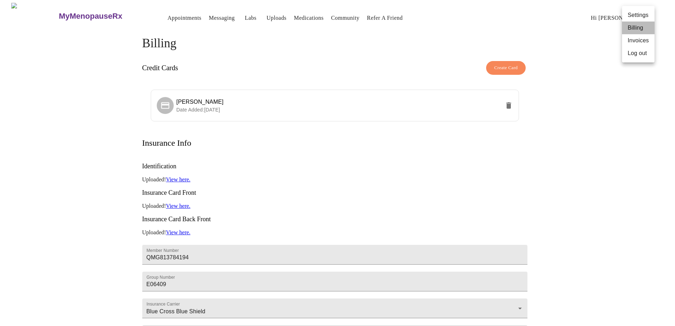
click at [640, 28] on li "Billing" at bounding box center [638, 28] width 32 height 13
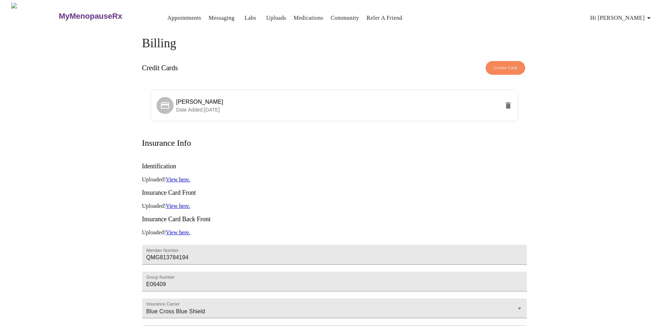
click at [209, 15] on link "Messaging" at bounding box center [222, 18] width 26 height 10
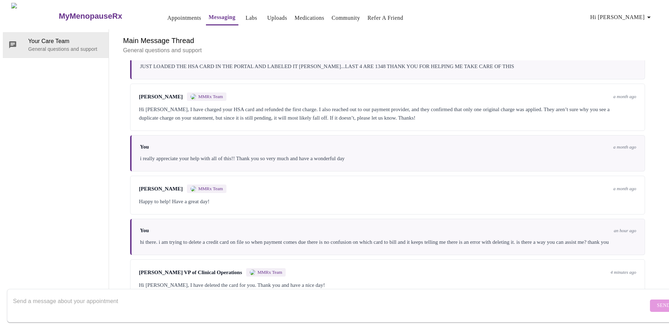
scroll to position [984, 0]
click at [14, 294] on textarea "Send a message about your appointment" at bounding box center [331, 305] width 636 height 23
type textarea "THANK YOU VERY MUCH!! HAVE A GREAT DAY"
click at [657, 301] on span "Send" at bounding box center [663, 305] width 13 height 9
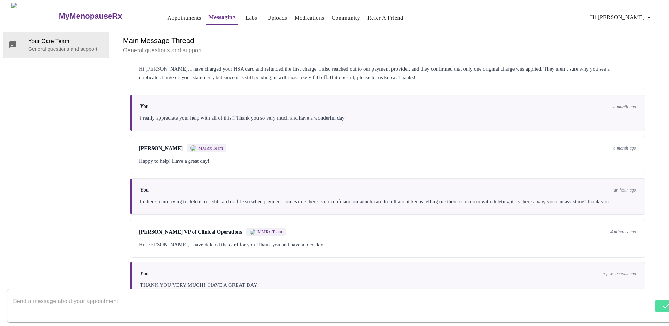
scroll to position [1026, 0]
